Goal: Task Accomplishment & Management: Complete application form

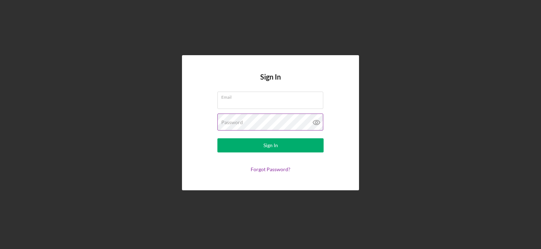
type input "[EMAIL_ADDRESS][DOMAIN_NAME]"
drag, startPoint x: 241, startPoint y: 123, endPoint x: 193, endPoint y: 126, distance: 47.8
click at [193, 126] on div "Sign In Email [EMAIL_ADDRESS][DOMAIN_NAME] Password Sign In Forgot Password?" at bounding box center [270, 122] width 177 height 135
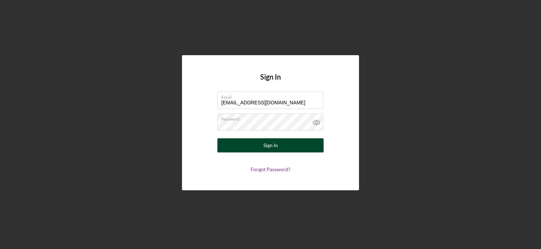
click at [288, 148] on button "Sign In" at bounding box center [270, 145] width 106 height 14
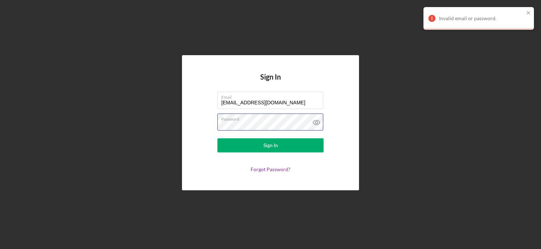
click at [182, 133] on div "Sign In Email [EMAIL_ADDRESS][DOMAIN_NAME] Password Sign In Forgot Password?" at bounding box center [270, 122] width 177 height 135
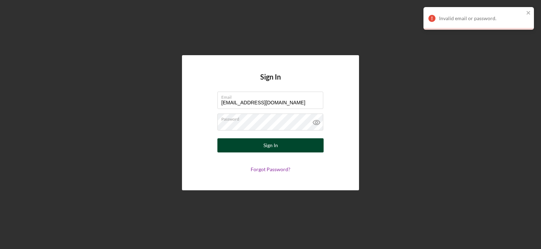
click at [253, 149] on button "Sign In" at bounding box center [270, 145] width 106 height 14
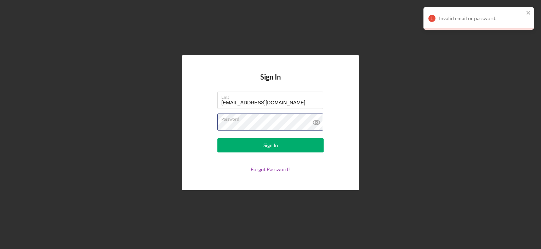
click at [196, 127] on div "Sign In Email [EMAIL_ADDRESS][DOMAIN_NAME] Password Sign In Forgot Password?" at bounding box center [270, 122] width 177 height 135
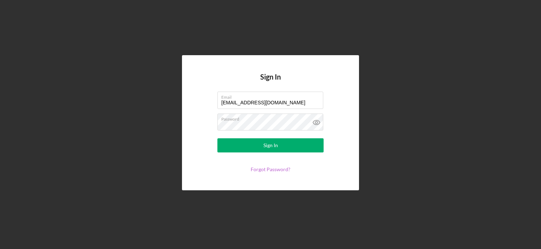
click at [277, 169] on link "Forgot Password?" at bounding box center [270, 169] width 40 height 6
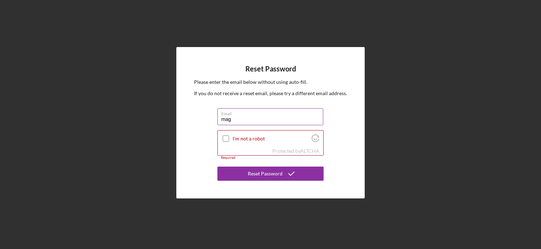
type input "[EMAIL_ADDRESS][DOMAIN_NAME]"
click at [225, 137] on input "I'm not a robot" at bounding box center [226, 138] width 6 height 6
checkbox input "true"
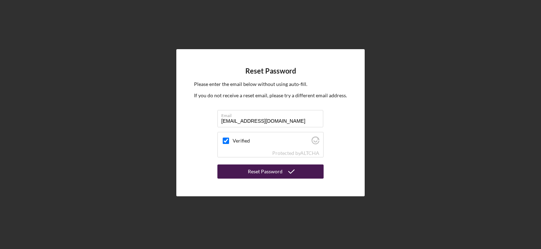
click at [253, 172] on div "Reset Password" at bounding box center [265, 172] width 35 height 14
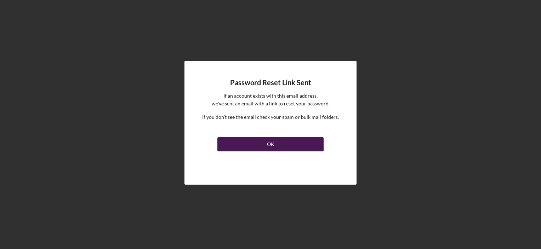
click at [252, 145] on button "OK" at bounding box center [270, 144] width 106 height 14
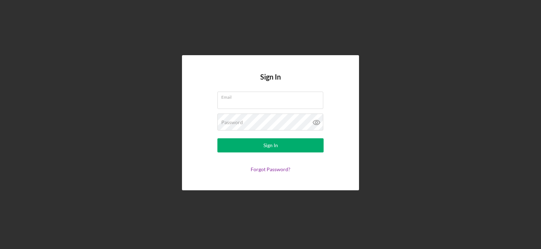
type input "[EMAIL_ADDRESS][DOMAIN_NAME]"
click at [205, 126] on form "Email [EMAIL_ADDRESS][DOMAIN_NAME] Password Sign In Forgot Password?" at bounding box center [271, 132] width 142 height 81
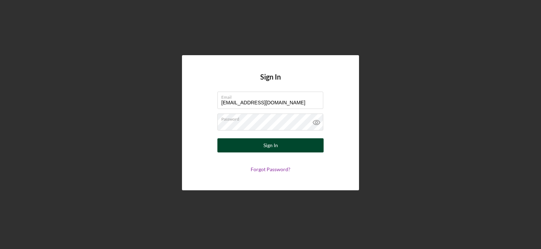
click at [292, 142] on button "Sign In" at bounding box center [270, 145] width 106 height 14
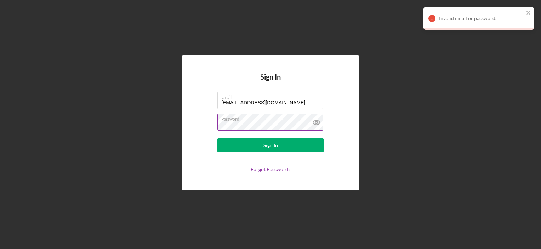
click at [317, 122] on icon at bounding box center [316, 123] width 18 height 18
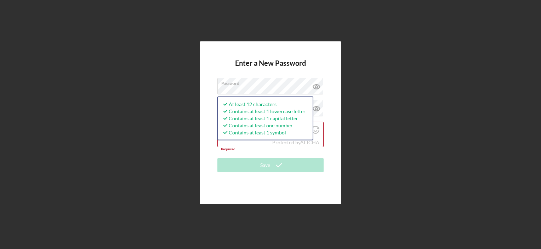
click at [360, 102] on div "Enter a New Password Password At least 12 characters Contains at least 1 lowerc…" at bounding box center [270, 123] width 533 height 246
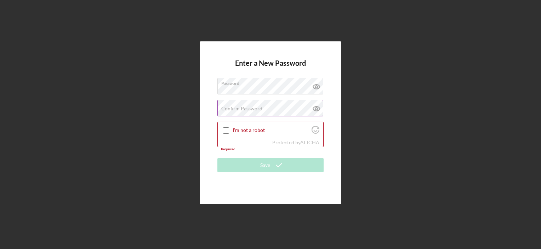
click at [231, 107] on label "Confirm Password" at bounding box center [241, 109] width 41 height 6
click at [226, 129] on input "I'm not a robot" at bounding box center [226, 130] width 6 height 6
checkbox input "true"
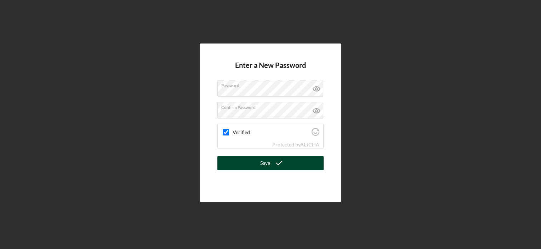
click at [261, 164] on div "Save" at bounding box center [265, 163] width 10 height 14
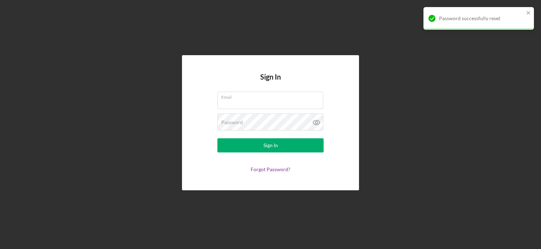
type input "[EMAIL_ADDRESS][DOMAIN_NAME]"
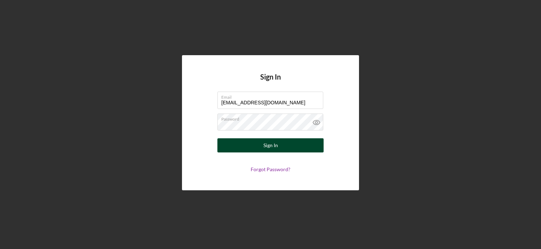
click at [261, 148] on button "Sign In" at bounding box center [270, 145] width 106 height 14
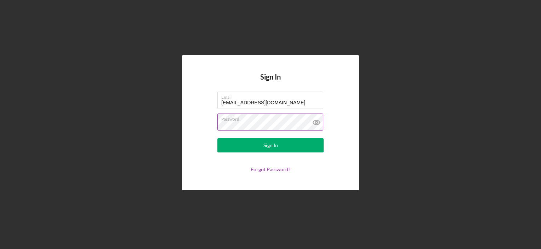
click at [315, 121] on icon at bounding box center [316, 123] width 18 height 18
drag, startPoint x: 258, startPoint y: 120, endPoint x: 180, endPoint y: 112, distance: 78.9
click at [180, 112] on div "Sign In Email [EMAIL_ADDRESS][DOMAIN_NAME] Password Sign In Forgot Password?" at bounding box center [270, 123] width 533 height 246
click at [202, 119] on form "Email [EMAIL_ADDRESS][DOMAIN_NAME] Password Sign In Forgot Password?" at bounding box center [271, 132] width 142 height 81
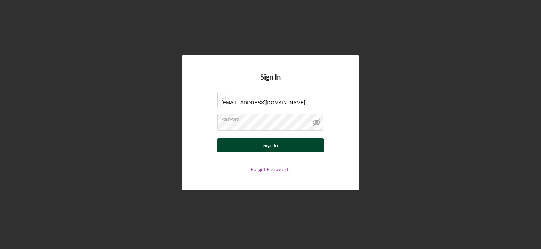
click at [257, 144] on button "Sign In" at bounding box center [270, 145] width 106 height 14
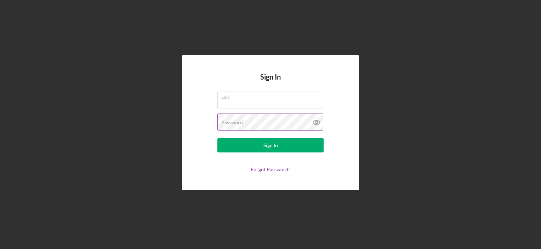
type input "[EMAIL_ADDRESS][DOMAIN_NAME]"
click at [317, 123] on icon at bounding box center [316, 122] width 2 height 2
click at [151, 124] on div "Sign In Email [EMAIL_ADDRESS][DOMAIN_NAME] Password Sign In Forgot Password?" at bounding box center [270, 123] width 533 height 246
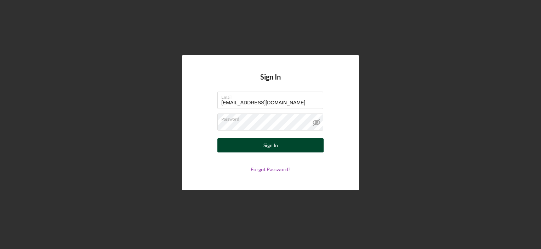
click at [249, 143] on button "Sign In" at bounding box center [270, 145] width 106 height 14
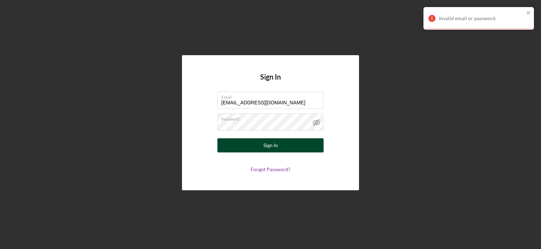
click at [255, 145] on button "Sign In" at bounding box center [270, 145] width 106 height 14
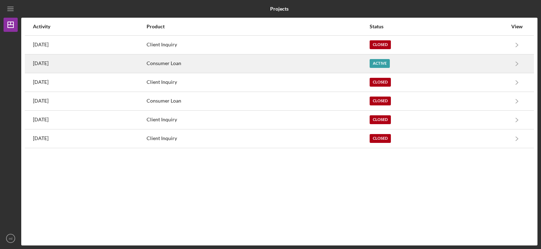
click at [320, 67] on div "Consumer Loan" at bounding box center [257, 64] width 222 height 18
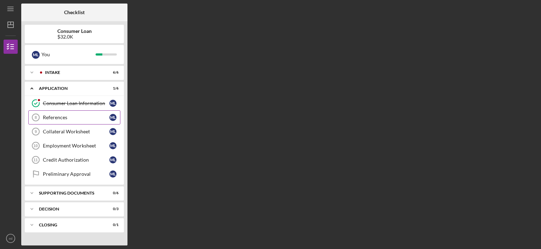
click at [57, 117] on div "References" at bounding box center [76, 118] width 67 height 6
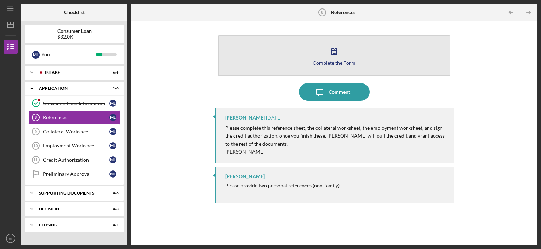
click at [333, 60] on div "Complete the Form" at bounding box center [333, 62] width 43 height 5
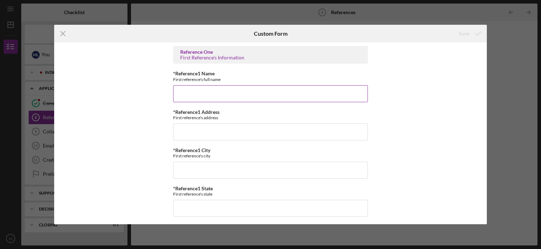
click at [201, 92] on input "*Reference1 Name" at bounding box center [270, 93] width 195 height 17
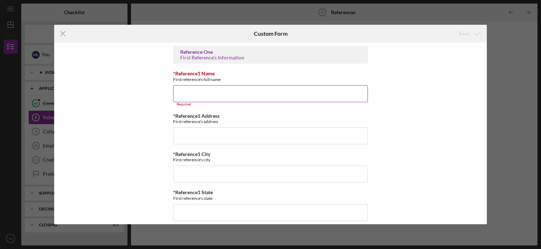
click at [175, 94] on input "*Reference1 Name" at bounding box center [270, 93] width 195 height 17
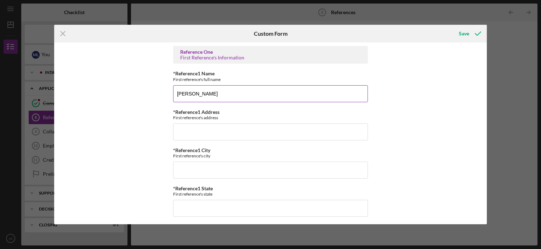
type input "Celines Garay"
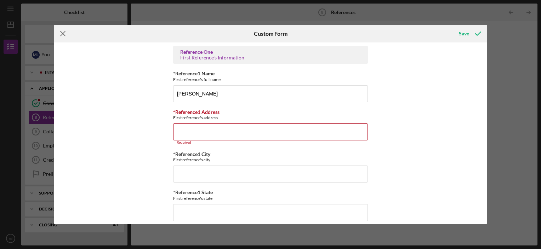
click at [59, 31] on icon "Icon/Menu Close" at bounding box center [63, 34] width 18 height 18
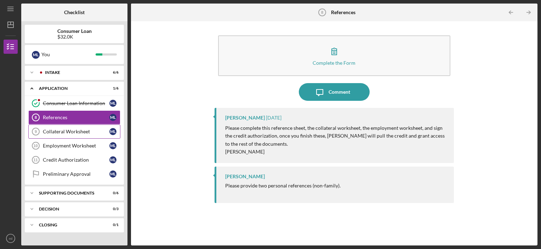
click at [79, 134] on div "Collateral Worksheet" at bounding box center [76, 132] width 67 height 6
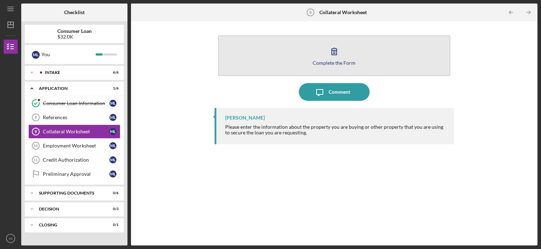
click at [337, 60] on div "Complete the Form" at bounding box center [333, 62] width 43 height 5
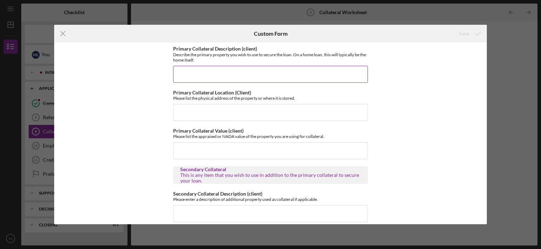
click at [207, 75] on input "Primary Collateral Description (client)" at bounding box center [270, 74] width 195 height 17
type input "Home Equity"
click at [198, 116] on input "Primary Collateral Location (Client)" at bounding box center [270, 112] width 195 height 17
type input "1218 Manitowoc Avenue, South Milwaukee, WI 53172"
click at [185, 152] on input "Primary Collateral Value (client)" at bounding box center [270, 150] width 195 height 17
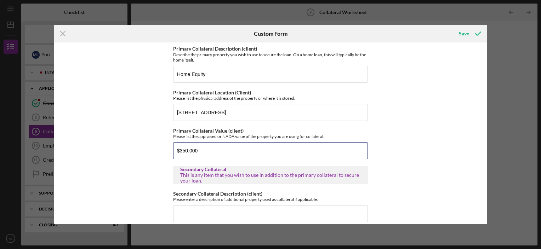
type input "$350,000"
click at [444, 108] on div "Primary Collateral Description (client) Describe the primary property you wish …" at bounding box center [270, 132] width 432 height 181
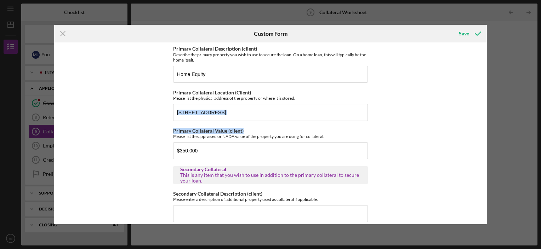
drag, startPoint x: 486, startPoint y: 100, endPoint x: 488, endPoint y: 125, distance: 24.8
click at [488, 125] on div "Icon/Menu Close Custom Form Save Primary Collateral Description (client) Descri…" at bounding box center [270, 124] width 541 height 249
click at [414, 137] on div "Primary Collateral Description (client) Describe the primary property you wish …" at bounding box center [270, 132] width 432 height 181
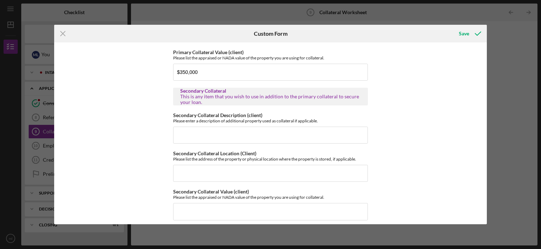
scroll to position [84, 0]
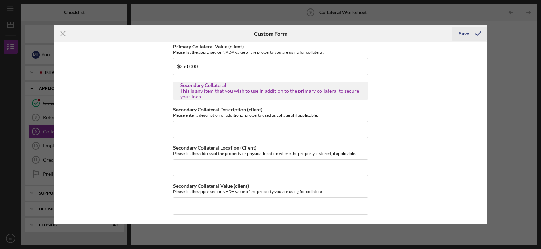
click at [463, 29] on div "Save" at bounding box center [463, 34] width 10 height 14
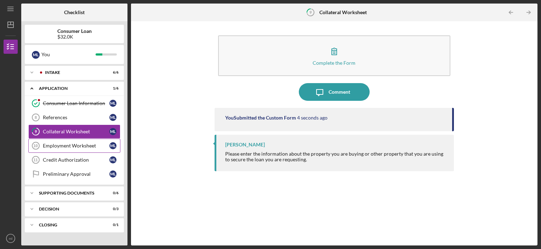
click at [78, 143] on div "Employment Worksheet" at bounding box center [76, 146] width 67 height 6
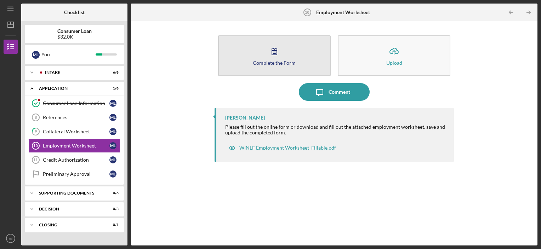
click at [242, 57] on button "Complete the Form Form" at bounding box center [274, 55] width 112 height 41
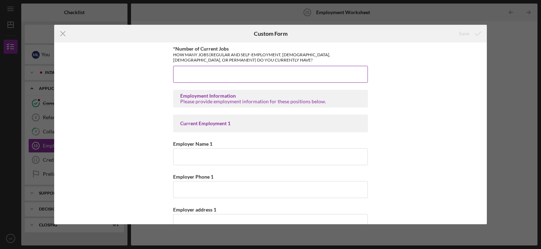
click at [183, 75] on input "*Number of Current Jobs" at bounding box center [270, 74] width 195 height 17
type input "1"
click at [185, 154] on input "Employer Name 1" at bounding box center [270, 156] width 195 height 17
type input "Milwaukee County DHHS"
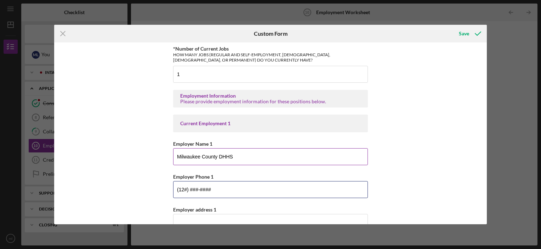
type input "(1##) ###-####"
type input "(888) 947-6583"
click at [181, 218] on input "Employer address 1" at bounding box center [270, 222] width 195 height 17
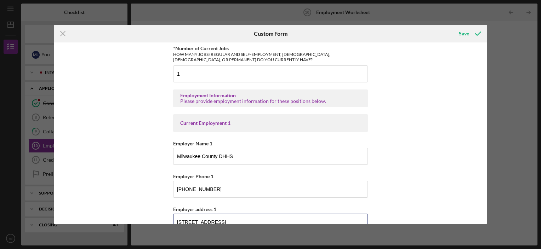
type input "1230 W Cherry St."
drag, startPoint x: 486, startPoint y: 55, endPoint x: 490, endPoint y: 64, distance: 9.4
click at [490, 64] on div "Icon/Menu Close Custom Form Save *Number of Current Jobs HOW MANY JOBS (REGULAR…" at bounding box center [270, 124] width 541 height 249
drag, startPoint x: 490, startPoint y: 64, endPoint x: 439, endPoint y: 105, distance: 65.2
click at [439, 105] on div "*Number of Current Jobs HOW MANY JOBS (REGULAR AND SELF-EMPLOYMENT, SEASONAL, T…" at bounding box center [270, 132] width 432 height 181
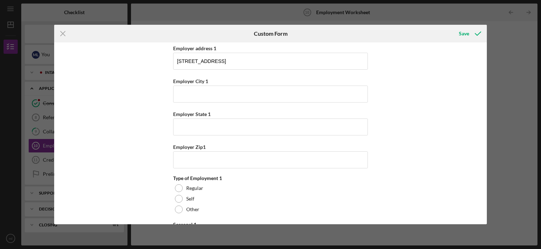
scroll to position [168, 0]
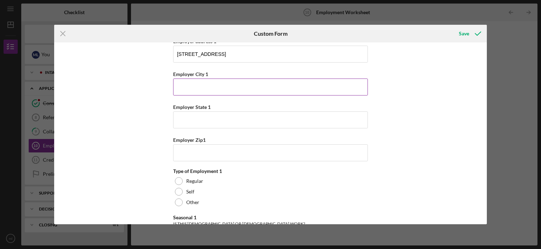
click at [208, 86] on input "Employer City 1" at bounding box center [270, 87] width 195 height 17
type input "Milwaukee"
click at [192, 120] on input "Employer State 1" at bounding box center [270, 119] width 195 height 17
type input "Wisconsin"
click at [179, 151] on input "Employer Zip1" at bounding box center [270, 152] width 195 height 17
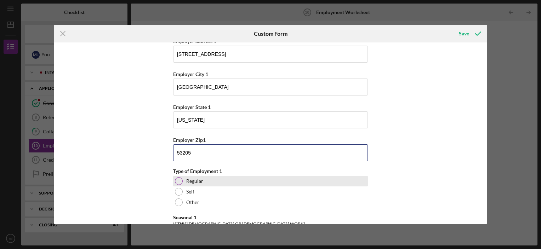
type input "53205"
click at [176, 180] on div at bounding box center [179, 181] width 8 height 8
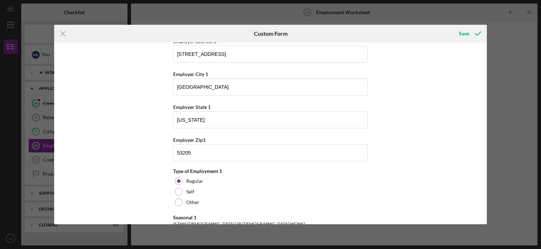
drag, startPoint x: 484, startPoint y: 75, endPoint x: 483, endPoint y: 85, distance: 9.6
click at [483, 85] on div "*Number of Current Jobs HOW MANY JOBS (REGULAR AND SELF-EMPLOYMENT, SEASONAL, T…" at bounding box center [270, 132] width 432 height 181
drag, startPoint x: 483, startPoint y: 85, endPoint x: 448, endPoint y: 100, distance: 38.7
click at [448, 100] on div "*Number of Current Jobs HOW MANY JOBS (REGULAR AND SELF-EMPLOYMENT, SEASONAL, T…" at bounding box center [270, 132] width 432 height 181
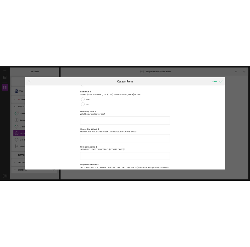
scroll to position [333, 0]
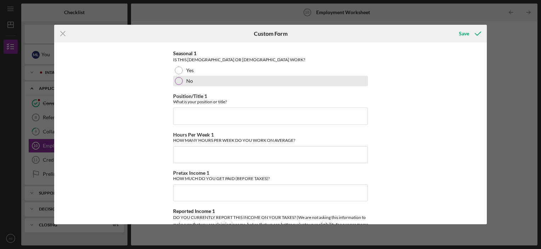
click at [178, 79] on div at bounding box center [179, 81] width 8 height 8
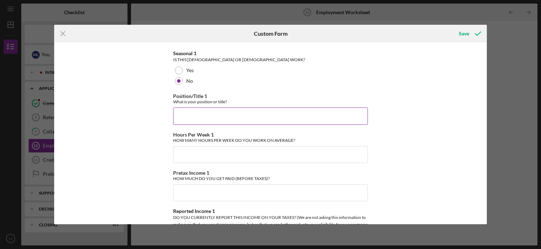
click at [181, 113] on input "Position/Title 1" at bounding box center [270, 116] width 195 height 17
type input "Human Service Worker"
click at [186, 149] on input "Hours Per Week 1" at bounding box center [270, 154] width 195 height 17
type input "40"
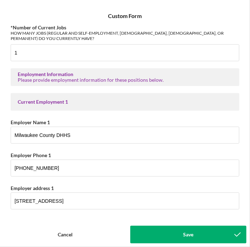
scroll to position [0, 0]
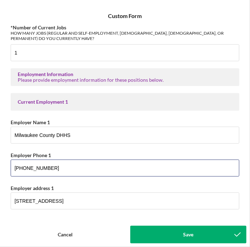
drag, startPoint x: 55, startPoint y: 165, endPoint x: -1, endPoint y: 140, distance: 60.8
click at [0, 140] on html "Icon/Menu Employment Worksheet 10 Employment Worksheet Checklist Consumer Loan …" at bounding box center [125, 123] width 250 height 247
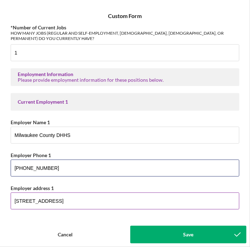
type input "(414) 278-4178"
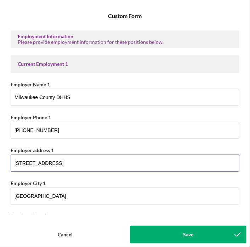
drag, startPoint x: 64, startPoint y: 201, endPoint x: -1, endPoint y: 213, distance: 66.2
click at [0, 213] on html "Icon/Menu Employment Worksheet 10 Employment Worksheet Checklist Consumer Loan …" at bounding box center [125, 123] width 250 height 247
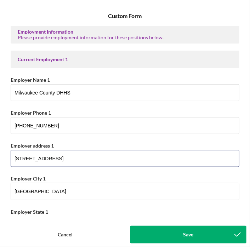
type input "901 N 9th St., Room 203A"
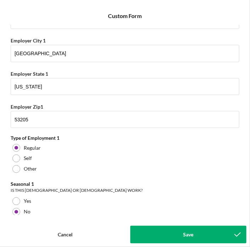
scroll to position [185, 0]
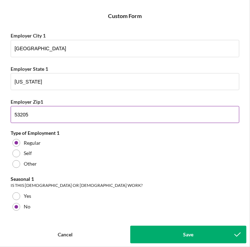
click at [31, 114] on input "53205" at bounding box center [125, 114] width 229 height 17
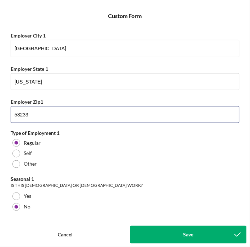
type input "53233"
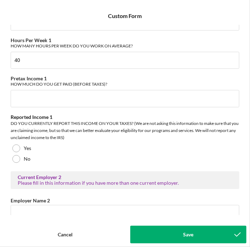
scroll to position [403, 0]
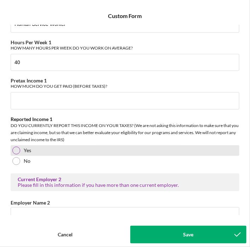
click at [14, 149] on div at bounding box center [16, 150] width 8 height 8
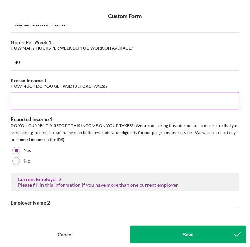
click at [15, 98] on input "Pretax Income 1" at bounding box center [125, 100] width 229 height 17
type input "$2,208.80"
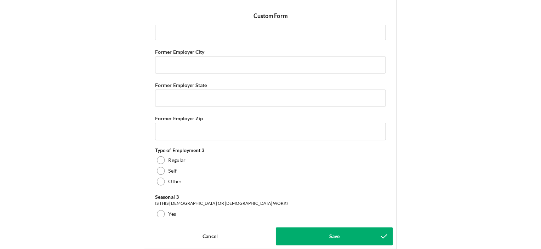
scroll to position [1144, 0]
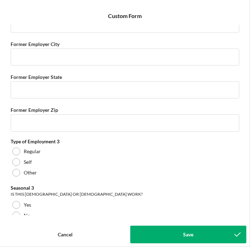
click at [175, 230] on button "Save" at bounding box center [188, 235] width 116 height 18
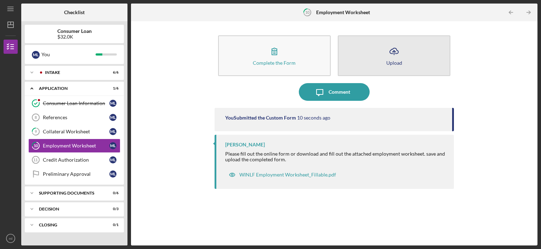
click at [393, 51] on polyline "button" at bounding box center [393, 52] width 3 height 2
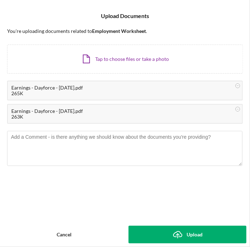
click at [192, 232] on div "Upload" at bounding box center [194, 235] width 16 height 18
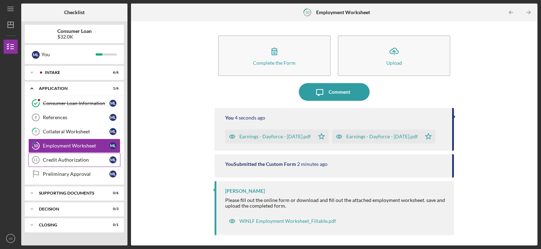
click at [70, 157] on div "Credit Authorization" at bounding box center [76, 160] width 67 height 6
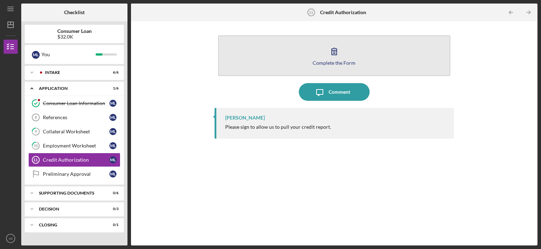
click at [339, 51] on icon "button" at bounding box center [334, 51] width 18 height 18
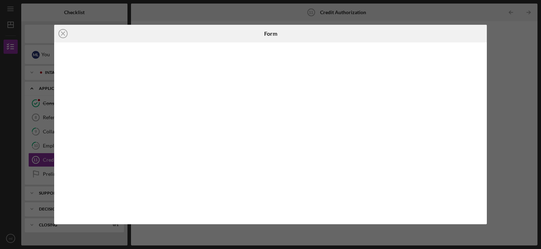
click at [520, 88] on div "Icon/Close Form" at bounding box center [270, 124] width 541 height 249
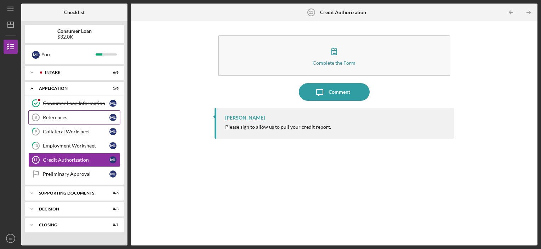
click at [51, 115] on div "References" at bounding box center [76, 118] width 67 height 6
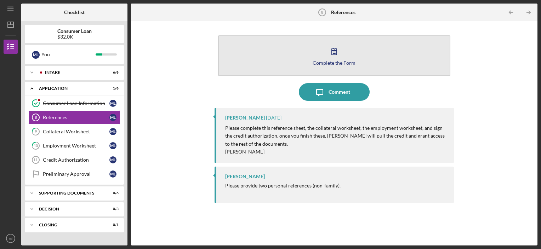
click at [322, 55] on button "Complete the Form Form" at bounding box center [334, 55] width 232 height 41
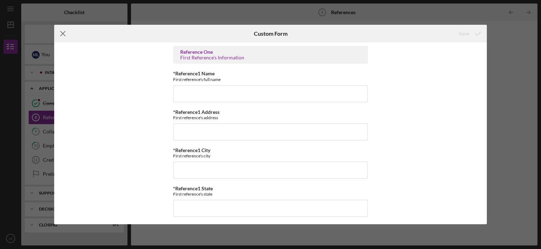
click at [63, 35] on icon "Icon/Menu Close" at bounding box center [63, 34] width 18 height 18
